Goal: Task Accomplishment & Management: Use online tool/utility

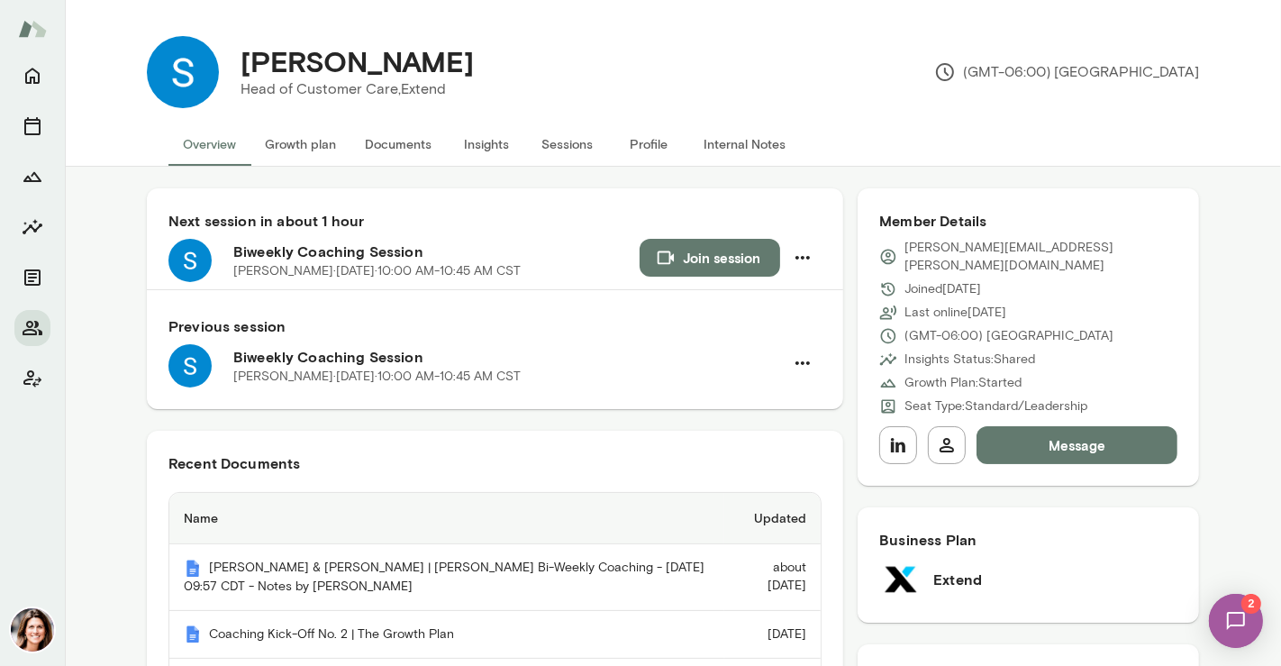
scroll to position [215, 0]
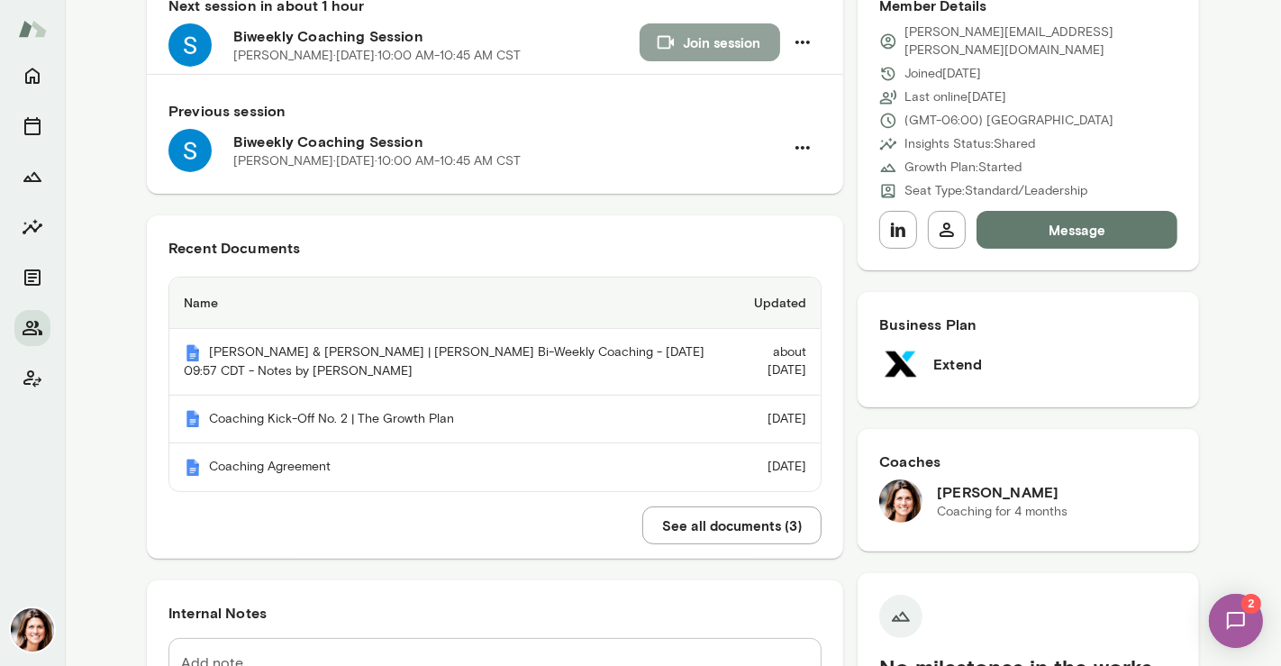
click at [690, 41] on button "Join session" at bounding box center [710, 42] width 141 height 38
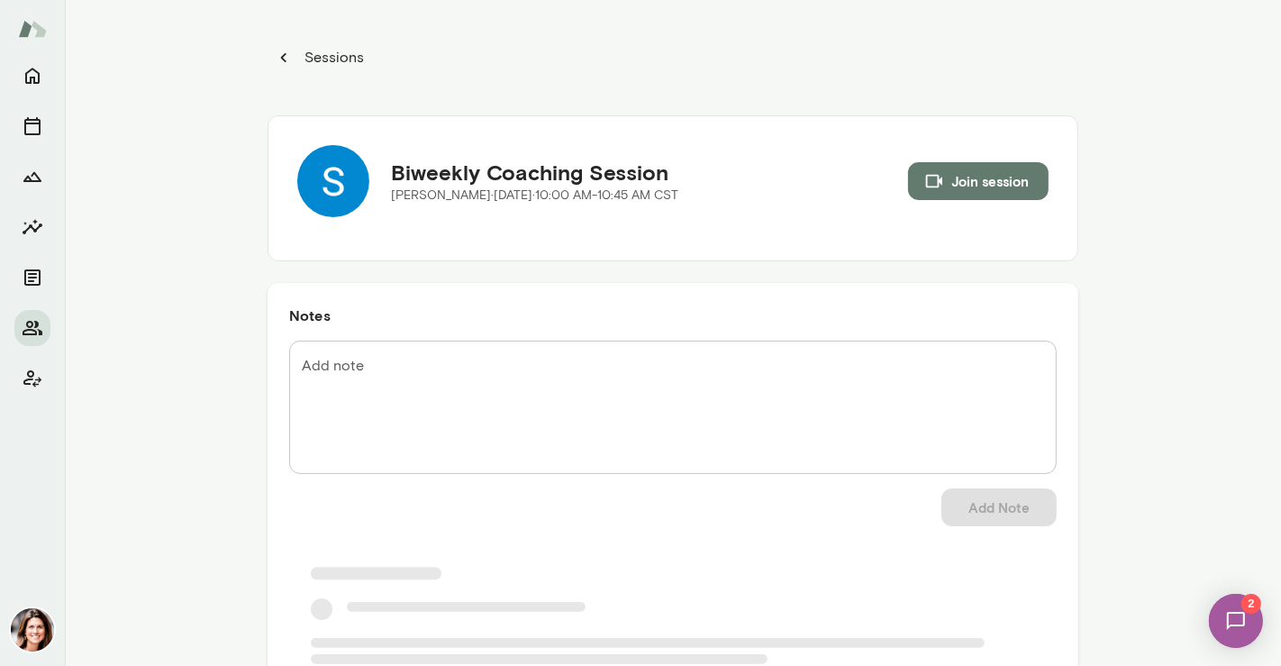
scroll to position [166, 0]
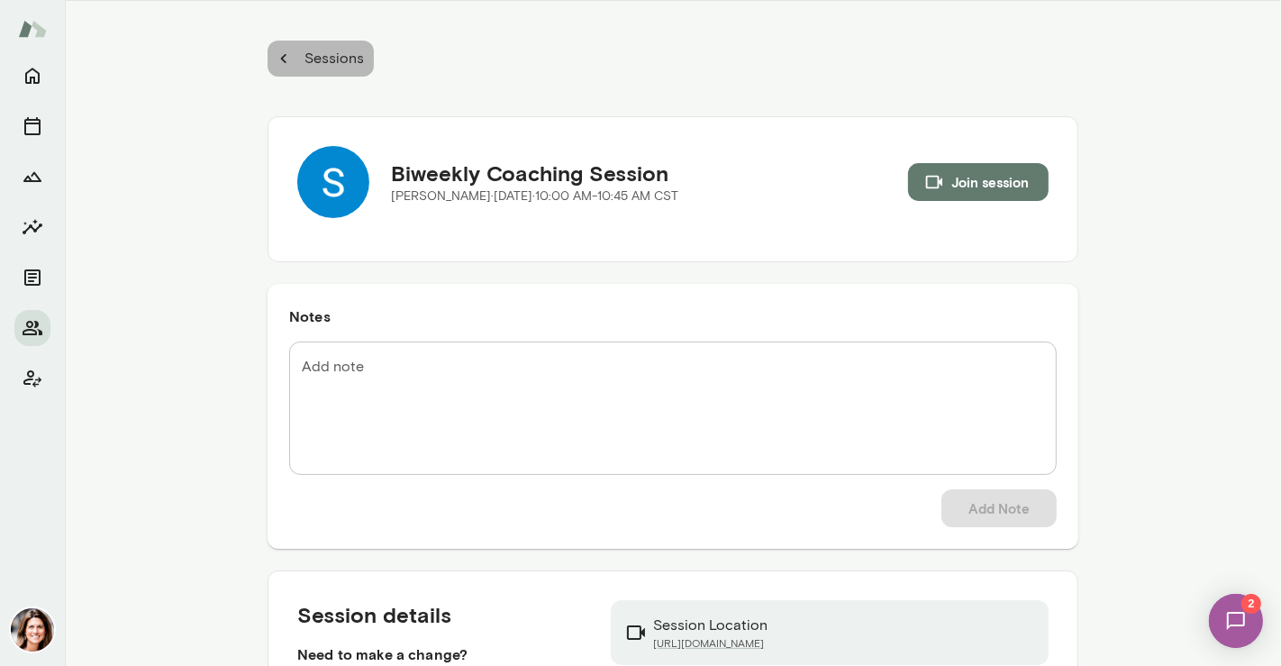
click at [301, 66] on p "Sessions" at bounding box center [332, 59] width 63 height 22
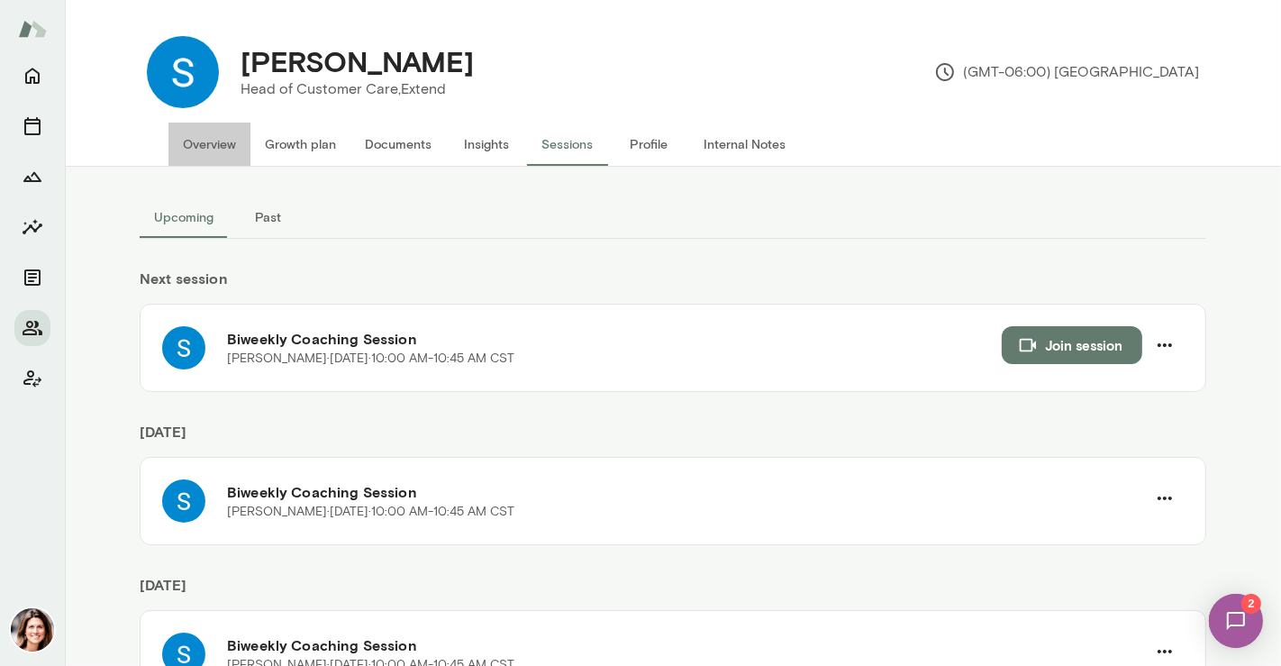
click at [205, 144] on button "Overview" at bounding box center [209, 144] width 82 height 43
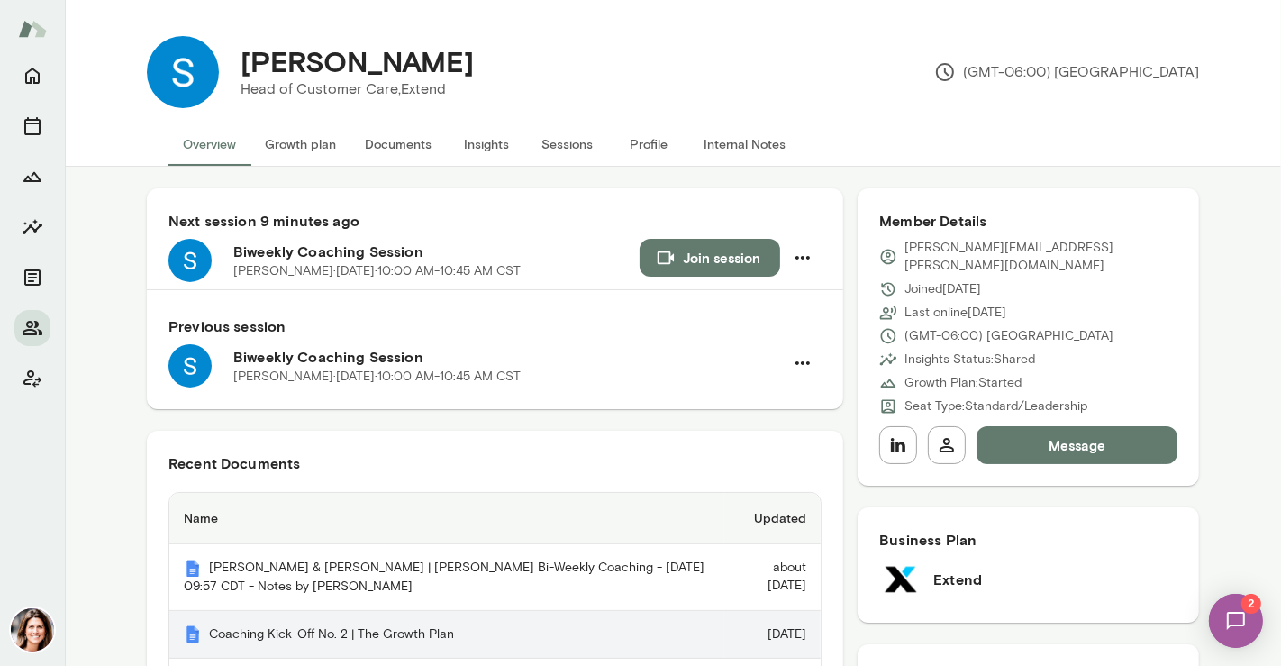
click at [430, 633] on th "Coaching Kick-Off No. 2 | The Growth Plan" at bounding box center [446, 635] width 555 height 49
